Goal: Check status: Check status

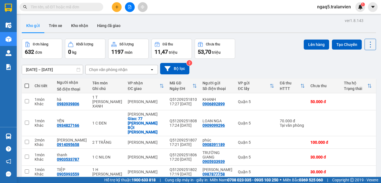
click at [29, 67] on input "[DATE] – [DATE]" at bounding box center [52, 69] width 61 height 9
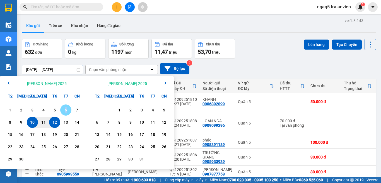
click at [66, 110] on div "6" at bounding box center [66, 110] width 8 height 7
type input "[DATE] – / /"
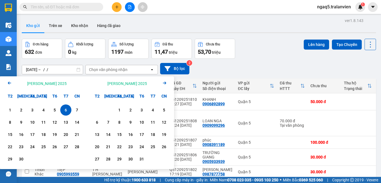
click at [234, 64] on div "[DATE] – / / Press the down arrow key to interact with the calendar and select …" at bounding box center [199, 68] width 354 height 11
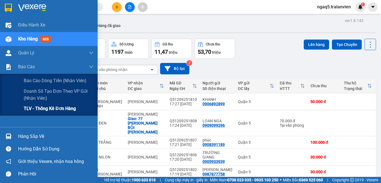
click at [30, 110] on span "TLV - Thống kê đơn hàng" at bounding box center [50, 108] width 52 height 7
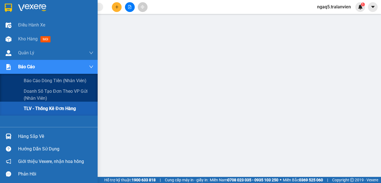
click at [36, 109] on span "TLV - Thống kê đơn hàng" at bounding box center [50, 108] width 52 height 7
